Goal: Transaction & Acquisition: Purchase product/service

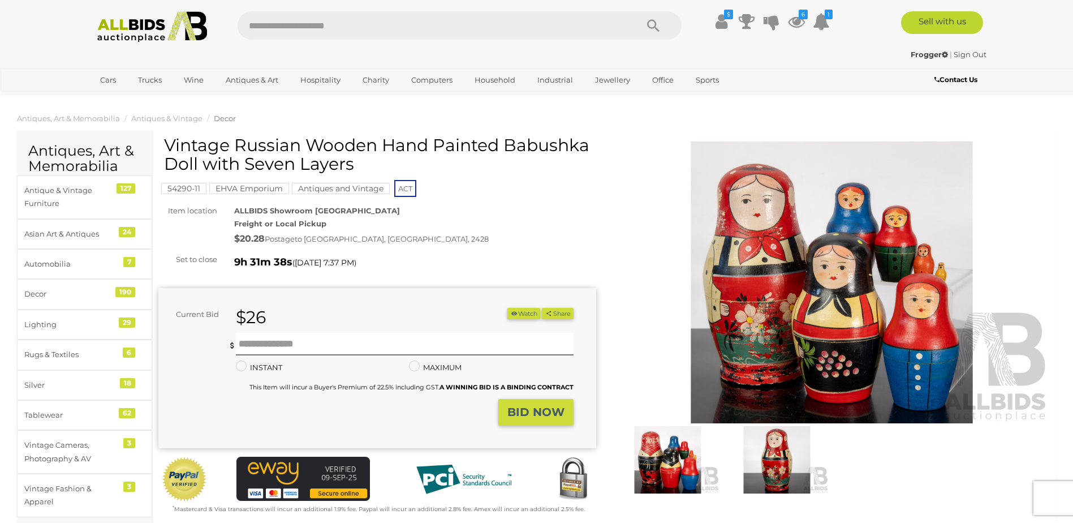
click at [675, 461] on img at bounding box center [668, 459] width 104 height 67
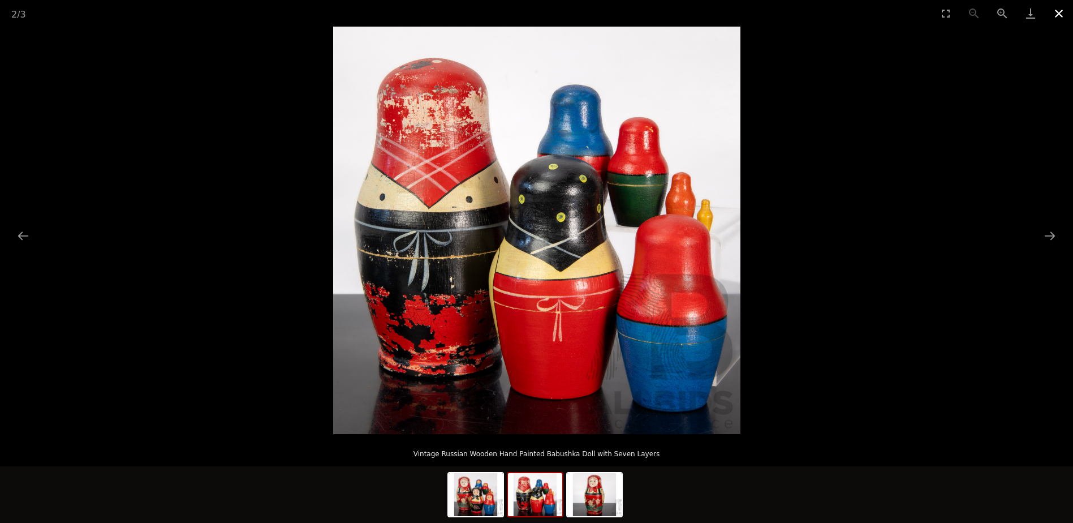
click at [1060, 11] on button "Close gallery" at bounding box center [1059, 13] width 28 height 27
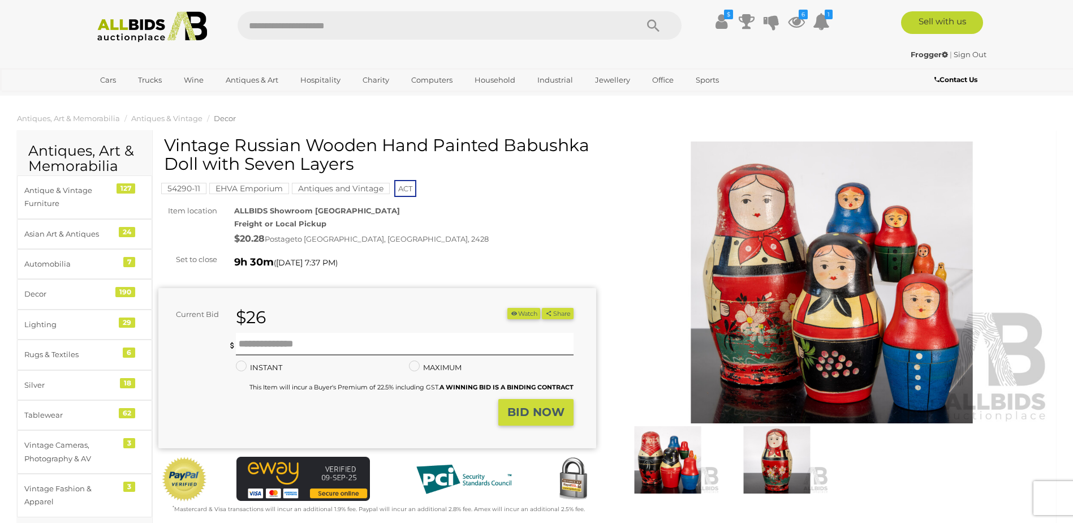
drag, startPoint x: 232, startPoint y: 144, endPoint x: 576, endPoint y: 158, distance: 343.6
click at [576, 158] on h1 "Vintage Russian Wooden Hand Painted Babushka Doll with Seven Layers" at bounding box center [378, 154] width 429 height 37
drag, startPoint x: 576, startPoint y: 158, endPoint x: 566, endPoint y: 152, distance: 11.6
copy h1 "Russian Wooden Hand Painted Babushka Doll with Seven Layers"
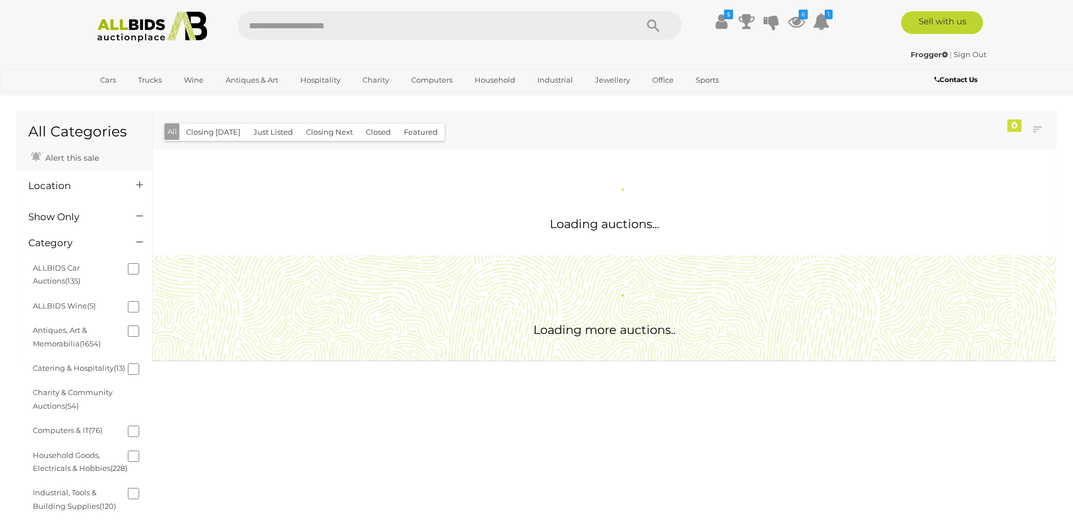
scroll to position [832, 0]
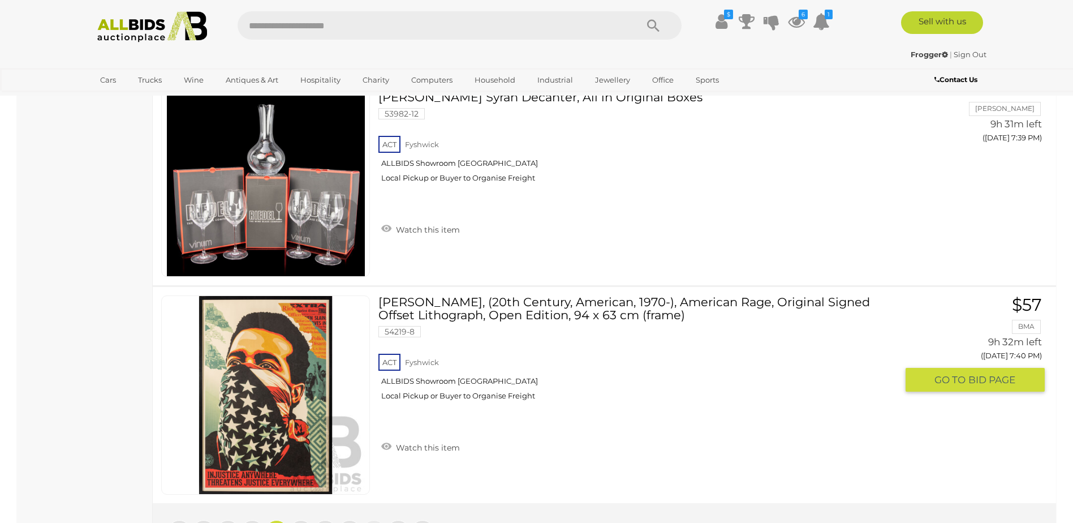
scroll to position [10626, 0]
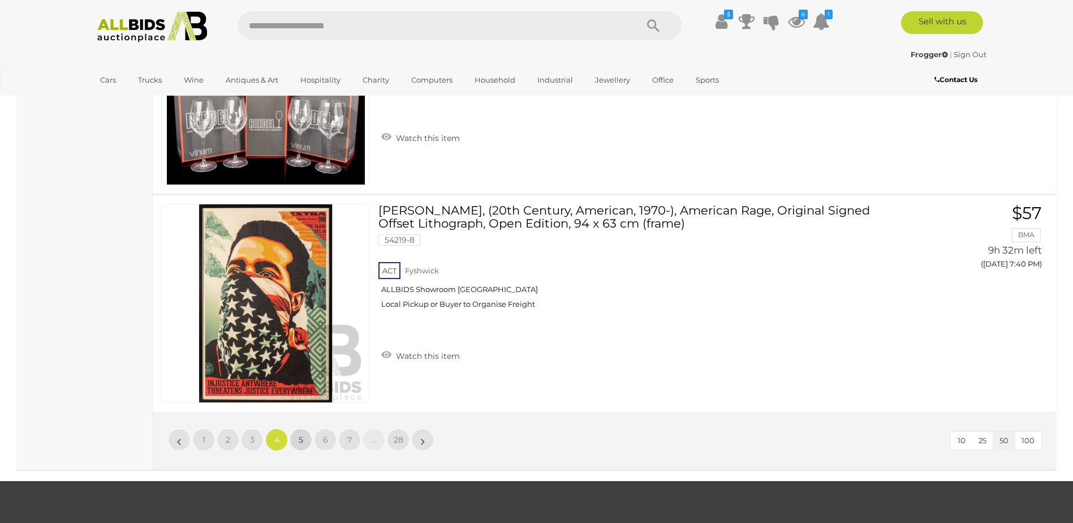
click at [296, 438] on link "5" at bounding box center [301, 439] width 23 height 23
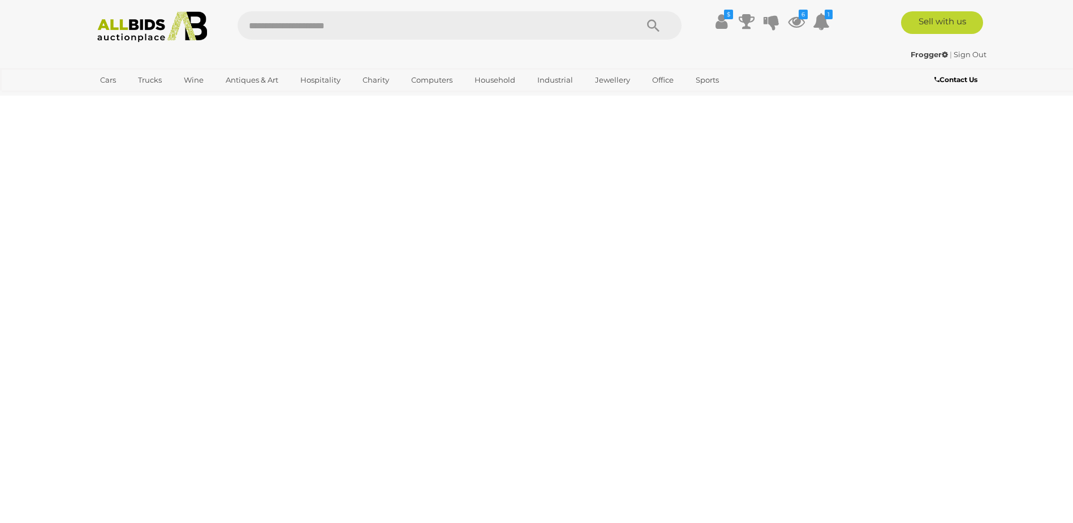
scroll to position [36, 0]
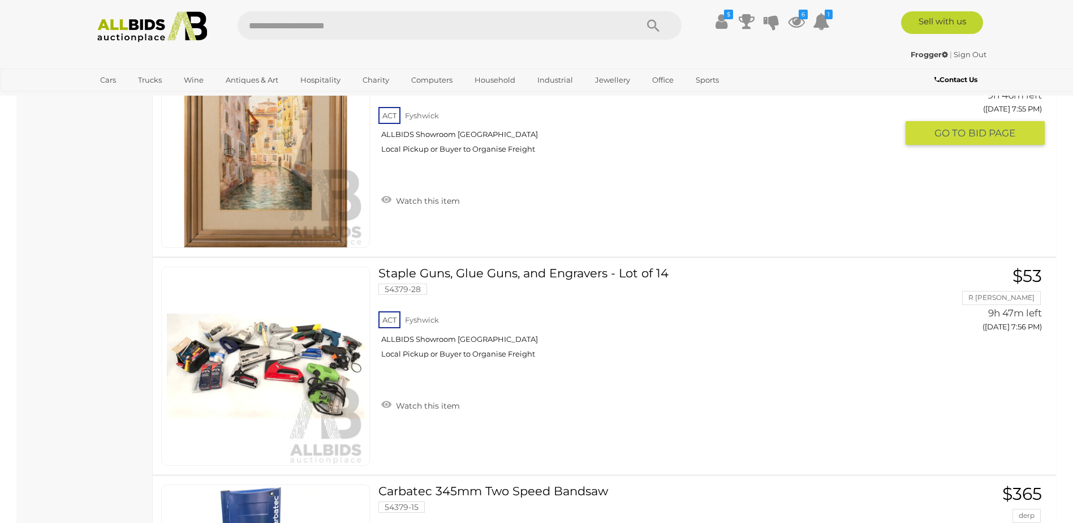
scroll to position [3826, 0]
